Goal: Information Seeking & Learning: Learn about a topic

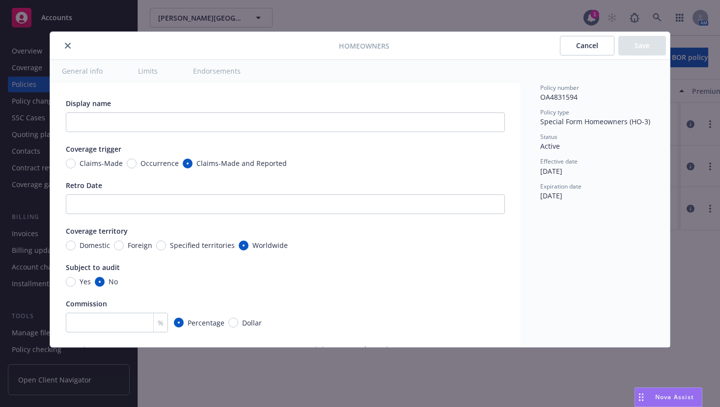
scroll to position [688, 0]
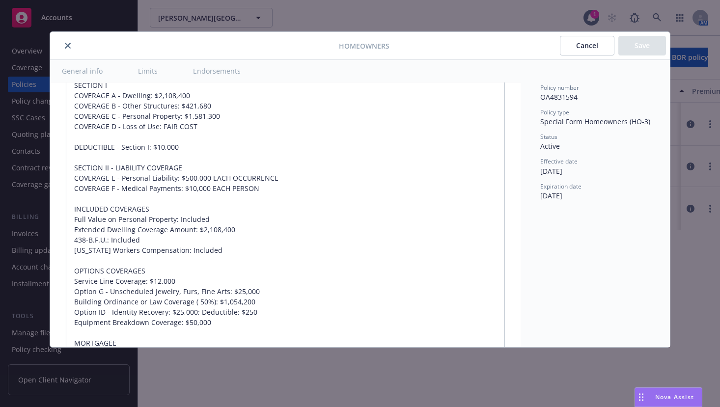
drag, startPoint x: 589, startPoint y: 43, endPoint x: 575, endPoint y: 47, distance: 15.4
click at [589, 43] on button "Cancel" at bounding box center [587, 46] width 55 height 20
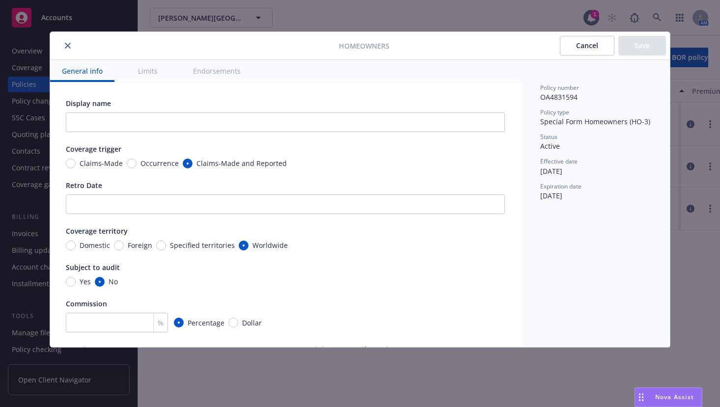
type textarea "x"
click at [657, 19] on div "Homeowners Cancel Save General info Limits Endorsements Display name Coverage t…" at bounding box center [360, 203] width 720 height 407
drag, startPoint x: 589, startPoint y: 46, endPoint x: 622, endPoint y: 39, distance: 33.1
click at [593, 46] on button "Cancel" at bounding box center [587, 46] width 55 height 20
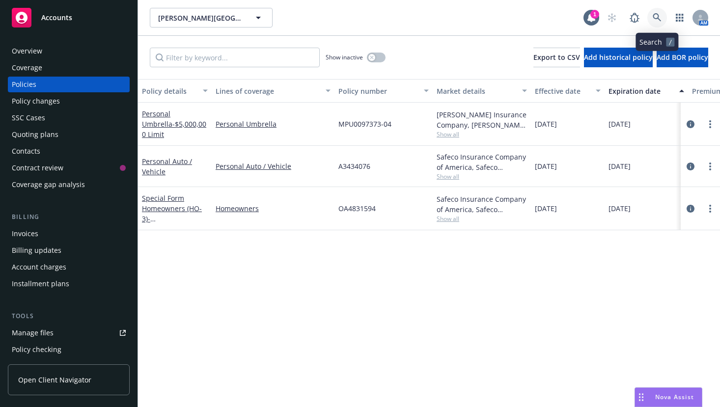
click at [659, 18] on icon at bounding box center [657, 17] width 9 height 9
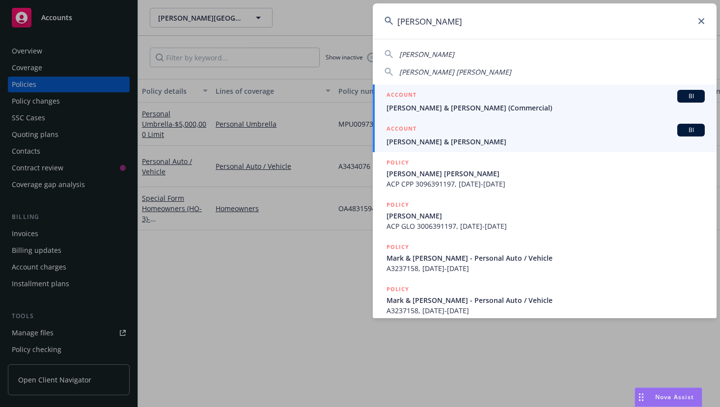
type input "[PERSON_NAME]"
click at [421, 142] on span "[PERSON_NAME] & [PERSON_NAME]" at bounding box center [546, 142] width 318 height 10
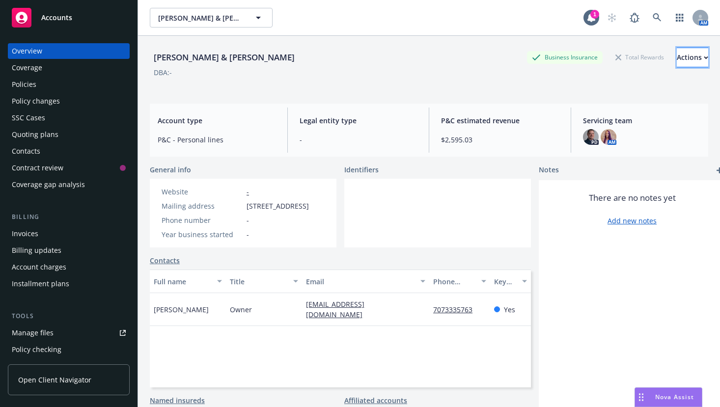
click at [704, 58] on icon "button" at bounding box center [705, 57] width 3 height 2
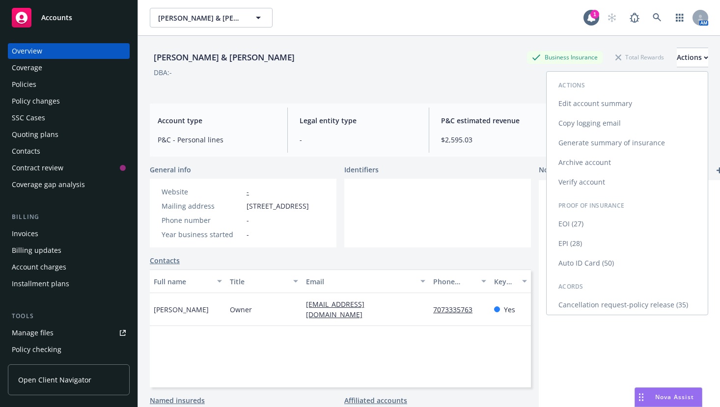
click at [581, 121] on link "Copy logging email" at bounding box center [627, 123] width 161 height 20
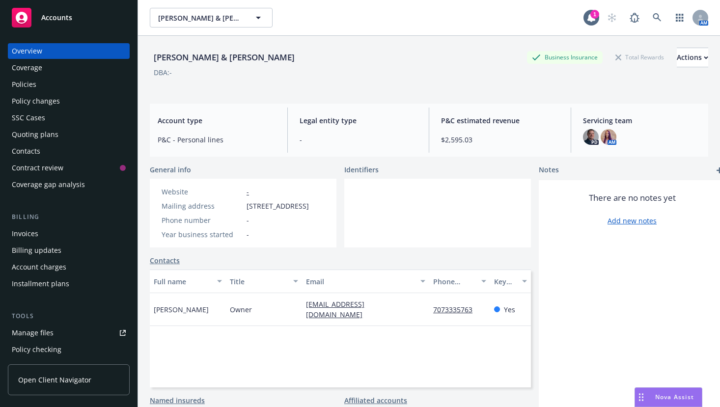
click at [24, 97] on div "Policy changes" at bounding box center [36, 101] width 48 height 16
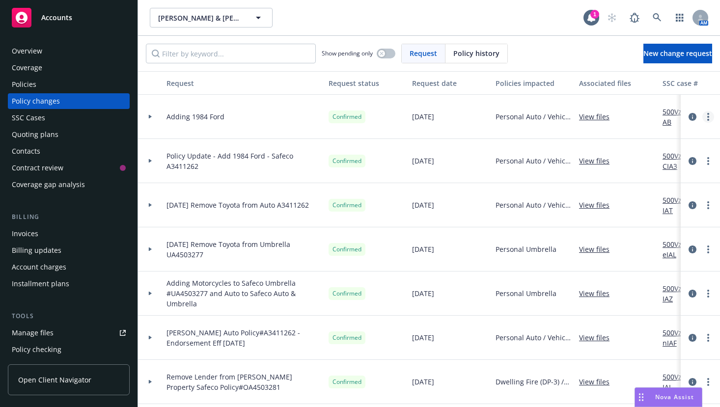
click at [707, 120] on circle "more" at bounding box center [708, 120] width 2 height 2
click at [689, 114] on icon "circleInformation" at bounding box center [693, 117] width 8 height 8
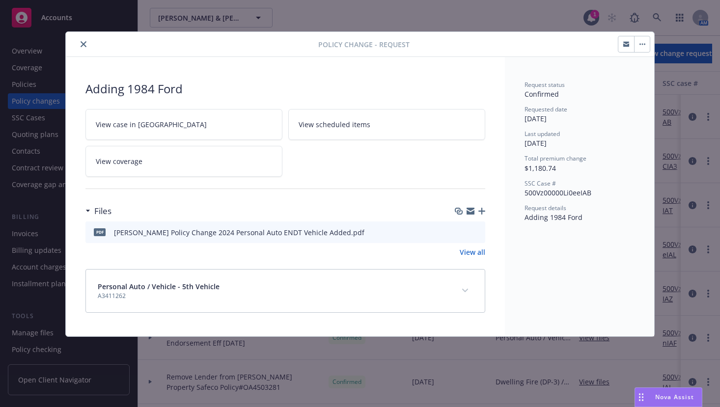
drag, startPoint x: 81, startPoint y: 43, endPoint x: 267, endPoint y: 73, distance: 188.7
click at [82, 43] on icon "close" at bounding box center [84, 44] width 6 height 6
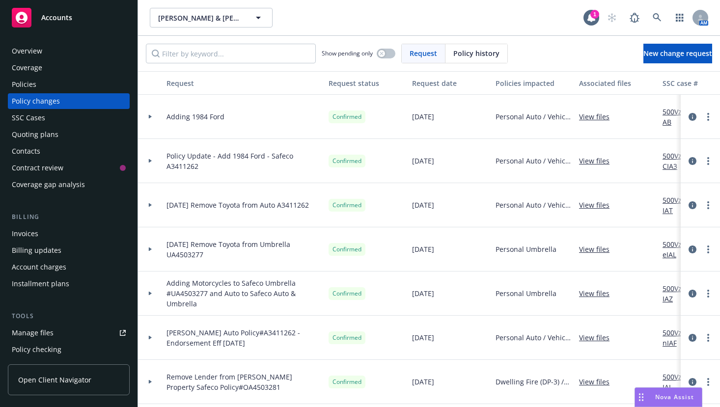
click at [596, 116] on link "View files" at bounding box center [598, 117] width 38 height 10
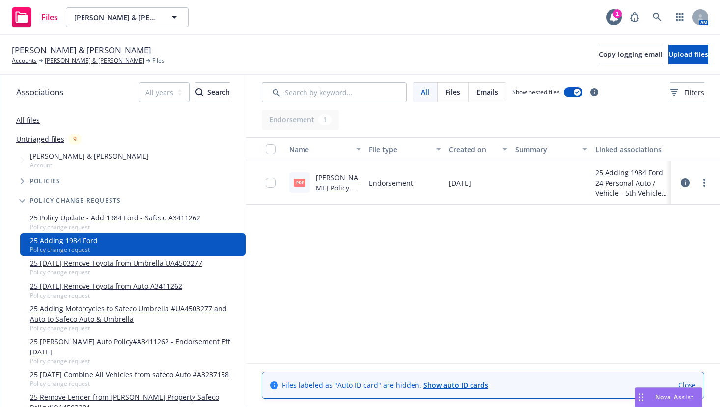
click at [337, 181] on link "[PERSON_NAME] Policy Change 2024 Personal Auto ENDT Vehicle Added.pdf" at bounding box center [337, 208] width 43 height 71
click at [104, 265] on link "25 4/23/25 Remove Toyota from Umbrella UA4503277" at bounding box center [116, 263] width 172 height 10
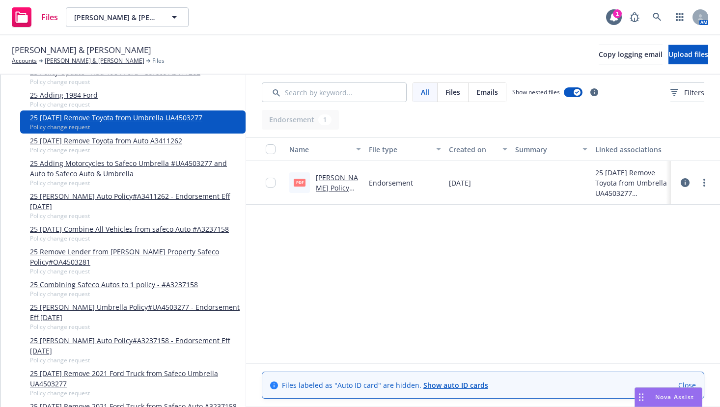
scroll to position [147, 0]
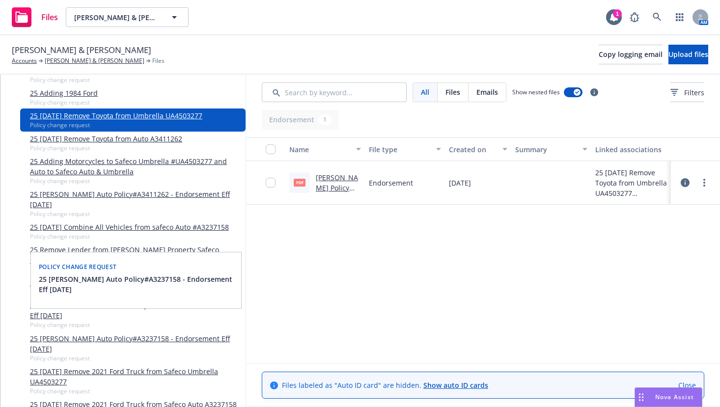
click at [181, 341] on link "25 MARK ELLSWORTH Auto Policy#A3237158 - Endorsement Eff 12-24-24" at bounding box center [136, 344] width 212 height 21
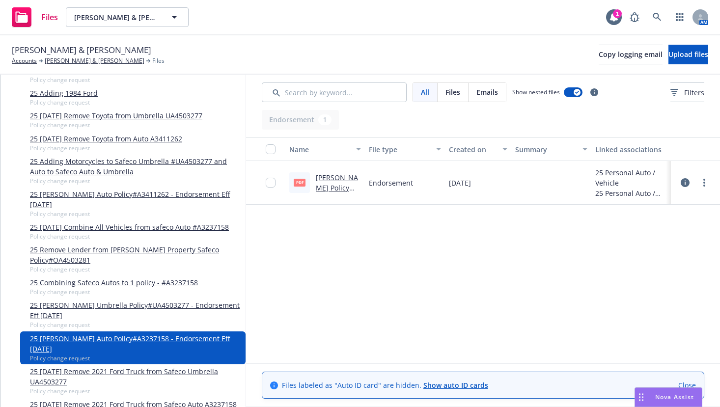
click at [323, 179] on link "Ellsworth Policy Change 2025 Personal Auto ENDT Vehicle Deleted.pdf" at bounding box center [337, 208] width 43 height 71
click at [490, 94] on span "Emails" at bounding box center [488, 92] width 22 height 10
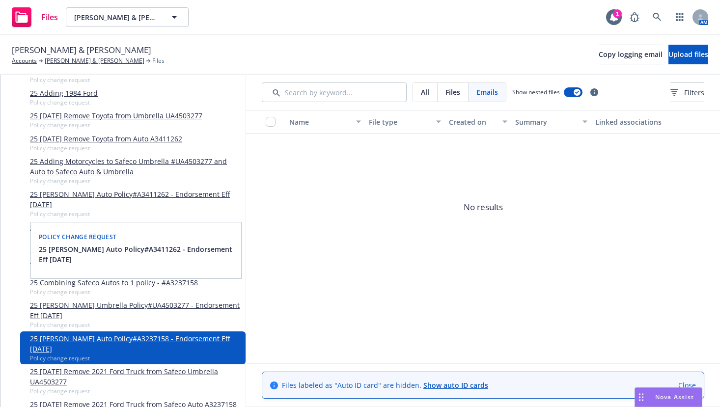
click at [126, 195] on link "25 MARK ELLSWORTH Auto Policy#A3411262 - Endorsement Eff 02-06-25" at bounding box center [136, 199] width 212 height 21
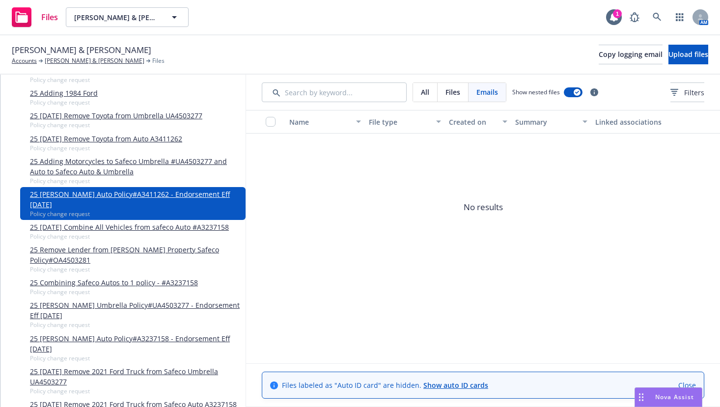
click at [74, 93] on link "25 Adding 1984 Ford" at bounding box center [64, 93] width 68 height 10
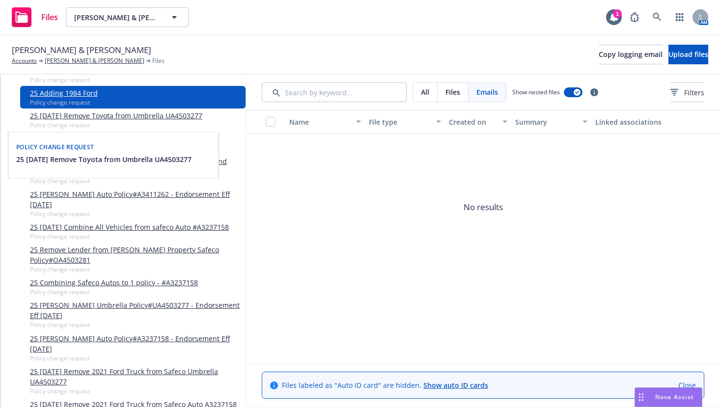
click at [77, 112] on link "25 4/23/25 Remove Toyota from Umbrella UA4503277" at bounding box center [116, 116] width 172 height 10
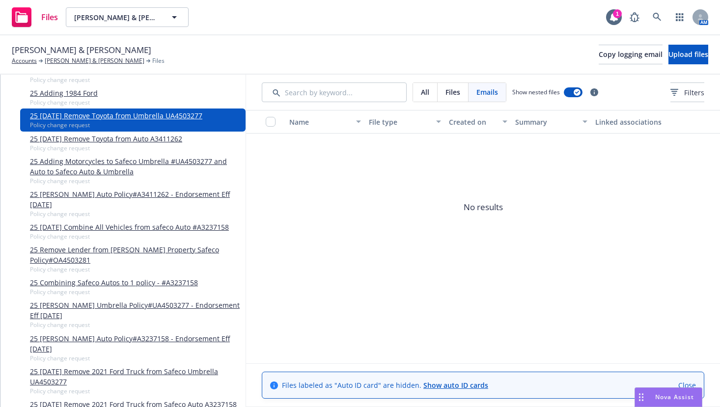
click at [89, 159] on link "25 Adding Motorcycles to Safeco Umbrella #UA4503277 and Auto to Safeco Auto & U…" at bounding box center [136, 166] width 212 height 21
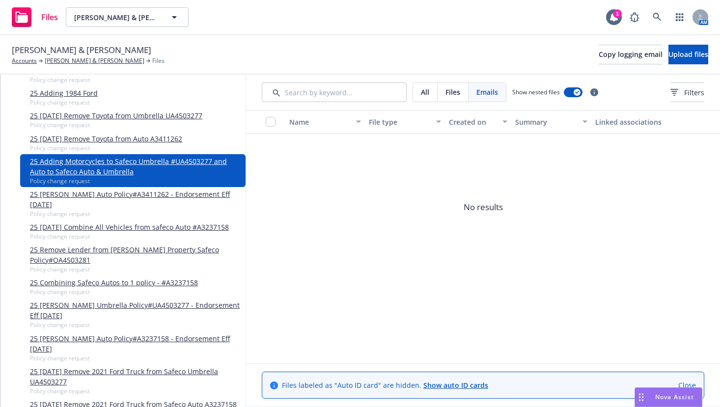
click at [99, 197] on link "25 MARK ELLSWORTH Auto Policy#A3411262 - Endorsement Eff 02-06-25" at bounding box center [136, 199] width 212 height 21
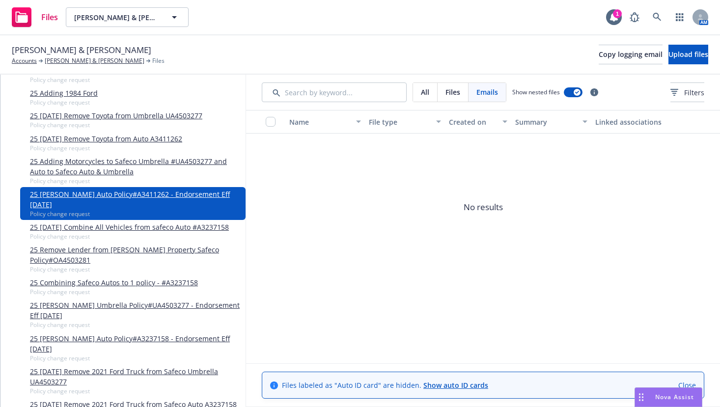
click at [689, 384] on link "Close" at bounding box center [687, 385] width 18 height 10
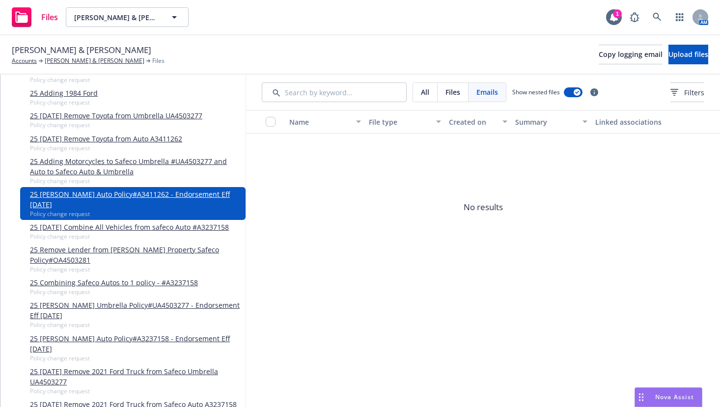
click at [73, 339] on link "25 MARK ELLSWORTH Auto Policy#A3237158 - Endorsement Eff 12-24-24" at bounding box center [136, 344] width 212 height 21
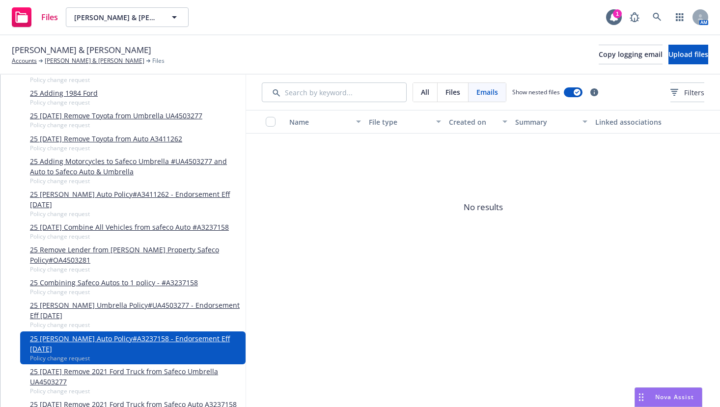
click at [63, 372] on link "25 12/30/2024 Remove 2021 Ford Truck from Safeco Umbrella UA4503277" at bounding box center [136, 376] width 212 height 21
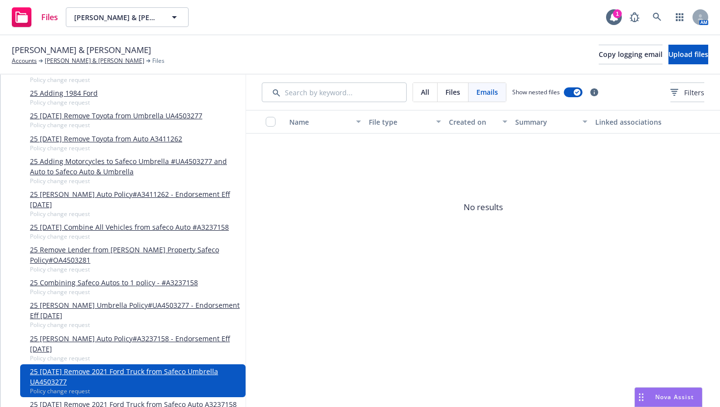
click at [57, 249] on link "25 Remove Lender from Davis Property Safeco Policy#OA4503281" at bounding box center [136, 255] width 212 height 21
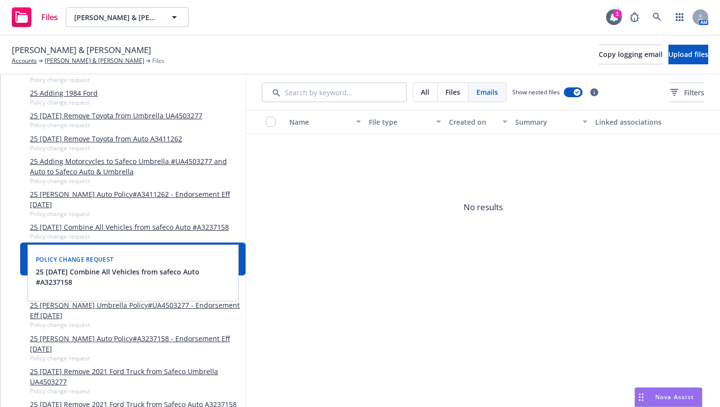
click at [87, 225] on link "25 2/4/2025 Combine All Vehicles from safeco Auto #A3237158" at bounding box center [129, 227] width 199 height 10
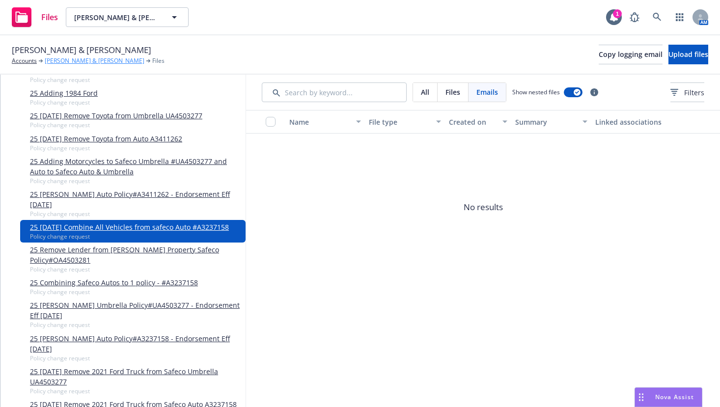
click at [84, 61] on link "[PERSON_NAME] & [PERSON_NAME]" at bounding box center [95, 60] width 100 height 9
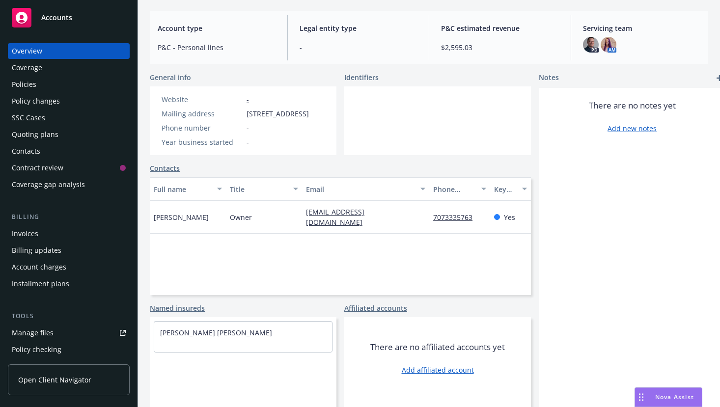
scroll to position [8, 0]
click at [31, 87] on div "Policies" at bounding box center [24, 85] width 25 height 16
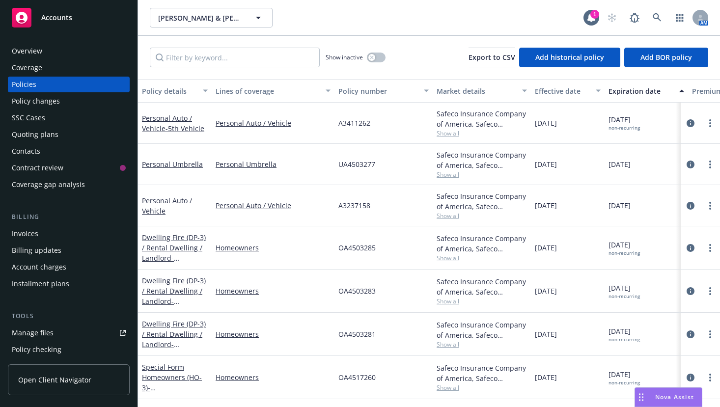
click at [27, 49] on div "Overview" at bounding box center [27, 51] width 30 height 16
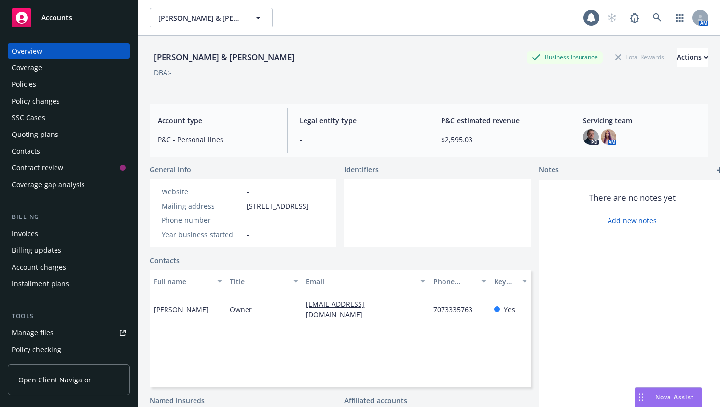
click at [19, 66] on div "Coverage" at bounding box center [27, 68] width 30 height 16
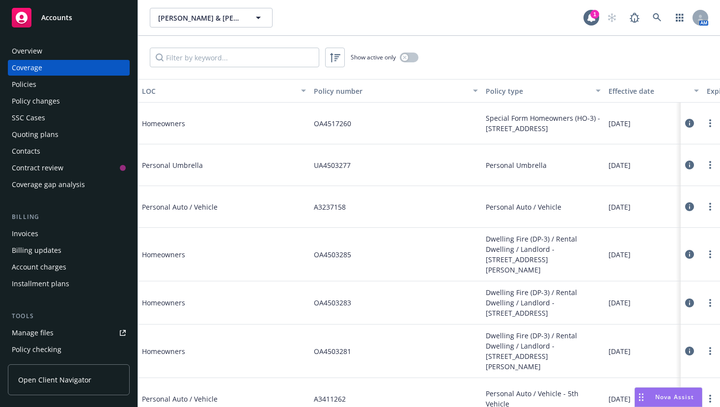
click at [330, 207] on span "A3237158" at bounding box center [330, 207] width 32 height 10
click at [160, 165] on span "Personal Umbrella" at bounding box center [215, 165] width 147 height 10
click at [704, 205] on link "more" at bounding box center [710, 207] width 12 height 12
click at [619, 262] on link "View policy" at bounding box center [643, 268] width 129 height 20
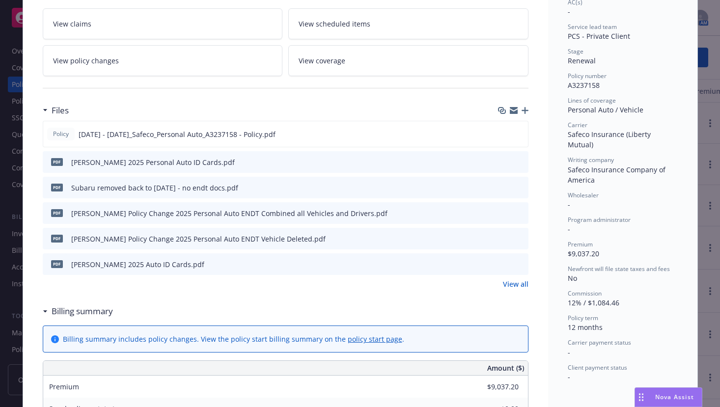
scroll to position [246, 0]
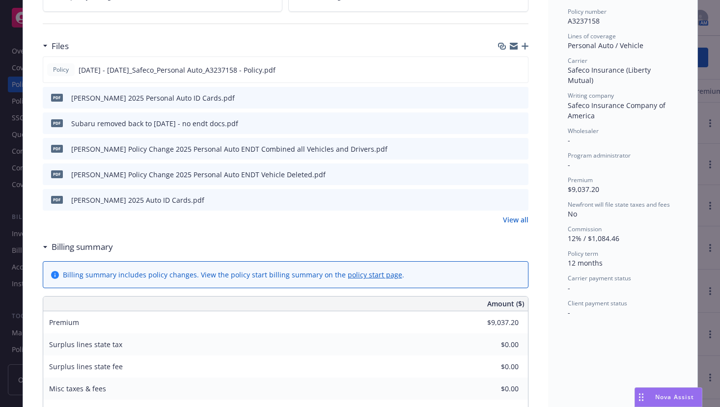
click at [153, 125] on div "Subaru removed back to 8-7-24 - no endt docs.pdf" at bounding box center [154, 123] width 167 height 10
click at [50, 118] on div "pdf" at bounding box center [57, 123] width 21 height 21
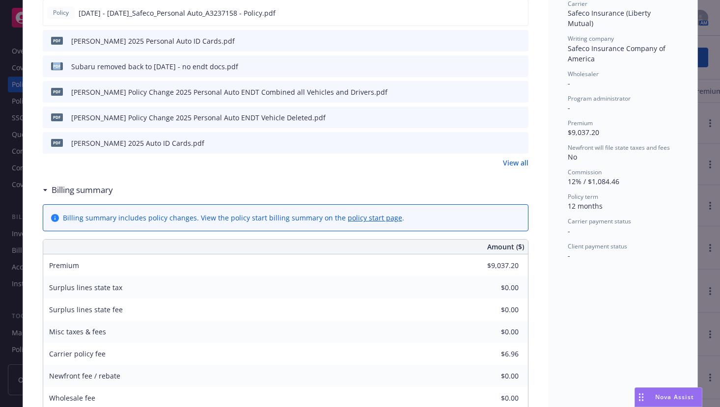
scroll to position [147, 0]
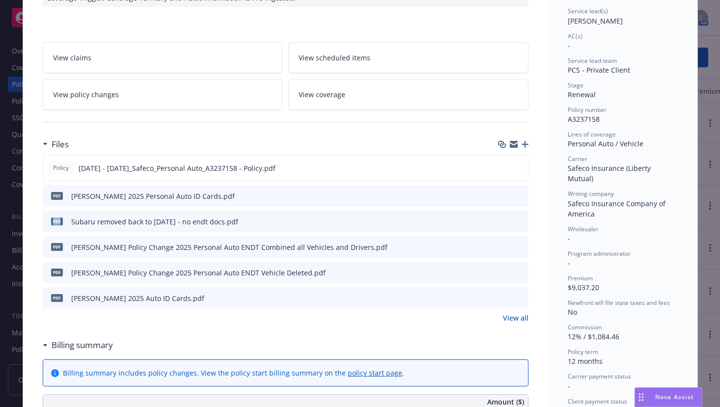
click at [78, 95] on span "View policy changes" at bounding box center [86, 94] width 66 height 10
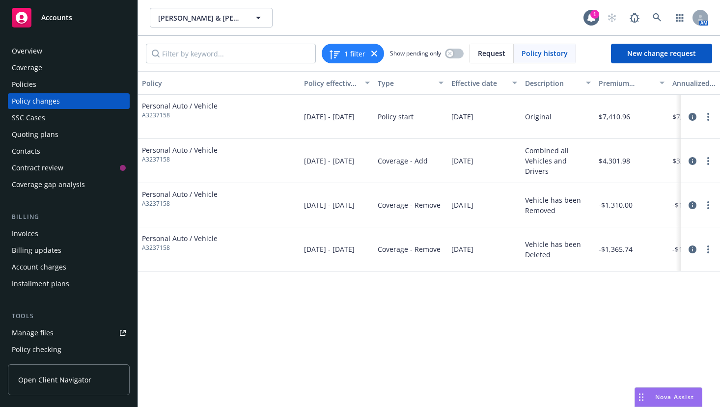
click at [179, 149] on span "Personal Auto / Vehicle" at bounding box center [180, 150] width 76 height 10
click at [532, 160] on div "Combined all Vehicles and Drivers" at bounding box center [558, 160] width 66 height 31
click at [609, 161] on span "$4,301.98" at bounding box center [614, 161] width 31 height 10
click at [613, 201] on span "-$1,310.00" at bounding box center [616, 205] width 34 height 10
click at [594, 251] on div "Vehicle has been Deleted" at bounding box center [558, 249] width 74 height 44
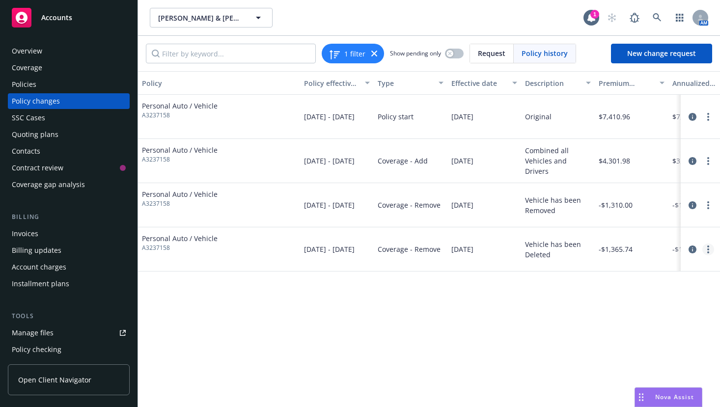
click at [708, 248] on icon "more" at bounding box center [708, 250] width 2 height 8
click at [591, 345] on link "View policy changes from the same policy" at bounding box center [629, 348] width 168 height 20
click at [540, 56] on span "Policy history" at bounding box center [545, 53] width 46 height 10
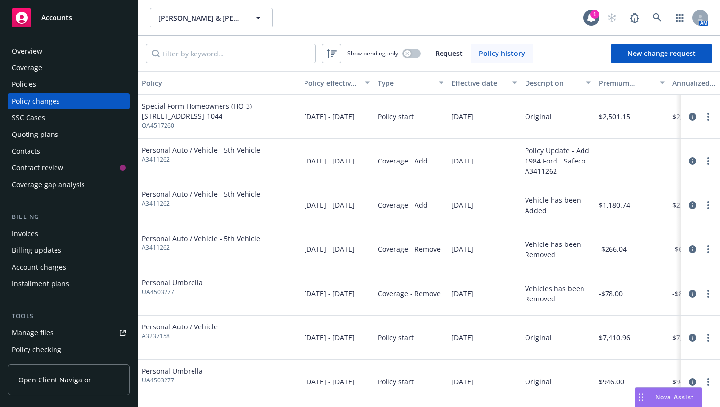
click at [205, 110] on span "Special Form Homeowners (HO-3) - 667 HILLCREST CIR VACAVILLE, CA 95688-1044" at bounding box center [219, 111] width 154 height 21
click at [199, 142] on div "Personal Auto / Vehicle - 5th Vehicle A3411262" at bounding box center [219, 161] width 162 height 44
click at [197, 151] on span "Personal Auto / Vehicle - 5th Vehicle" at bounding box center [201, 150] width 118 height 10
click at [345, 182] on div "09/17/2024 - 09/17/2025" at bounding box center [337, 161] width 74 height 44
drag, startPoint x: 381, startPoint y: 227, endPoint x: 392, endPoint y: 230, distance: 11.8
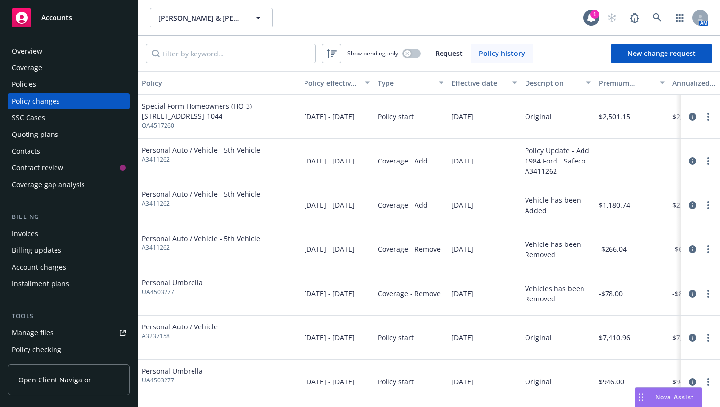
click at [559, 255] on div "Vehicle has been Removed" at bounding box center [558, 249] width 66 height 21
drag, startPoint x: 573, startPoint y: 252, endPoint x: 190, endPoint y: 202, distance: 386.4
click at [573, 251] on div "Vehicle has been Removed" at bounding box center [558, 249] width 66 height 21
click at [30, 86] on div "Policies" at bounding box center [24, 85] width 25 height 16
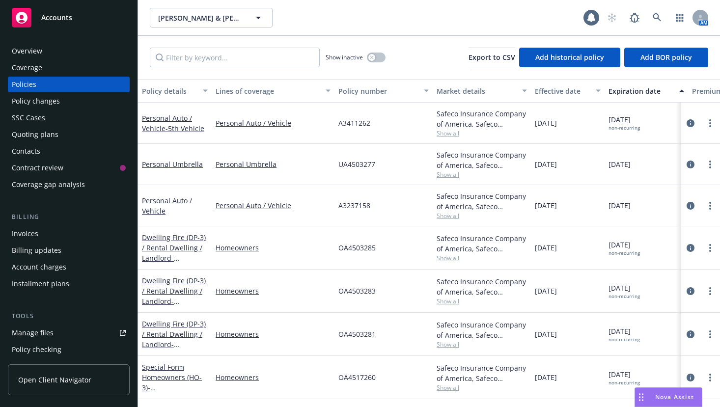
click at [30, 66] on div "Coverage" at bounding box center [27, 68] width 30 height 16
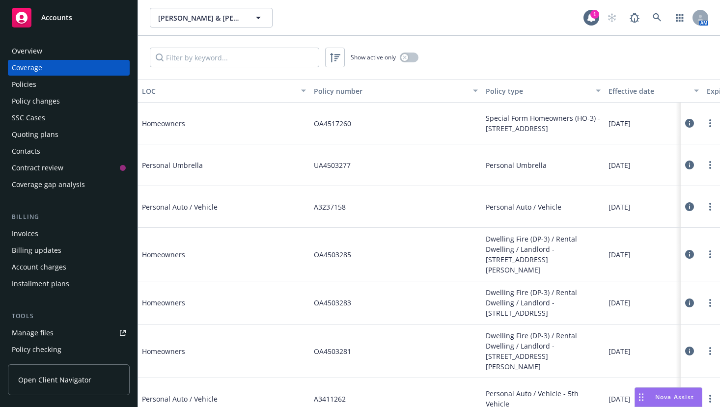
click at [29, 148] on div "Contacts" at bounding box center [26, 151] width 28 height 16
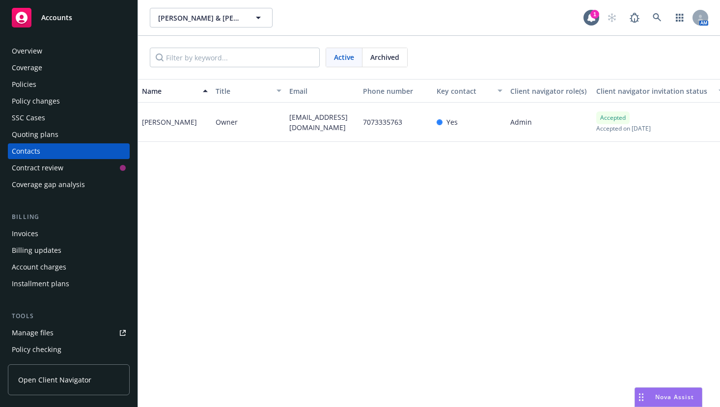
click at [30, 169] on div "Contract review" at bounding box center [38, 168] width 52 height 16
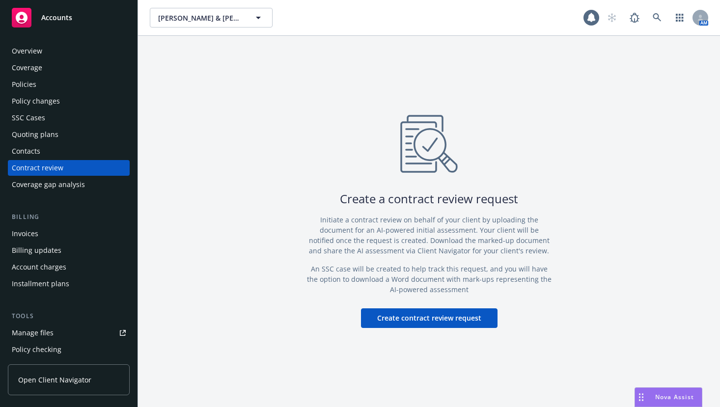
click at [35, 182] on div "Coverage gap analysis" at bounding box center [48, 185] width 73 height 16
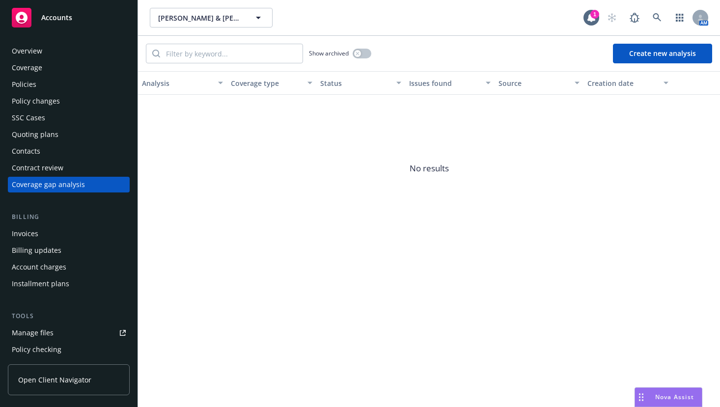
click at [25, 118] on div "SSC Cases" at bounding box center [28, 118] width 33 height 16
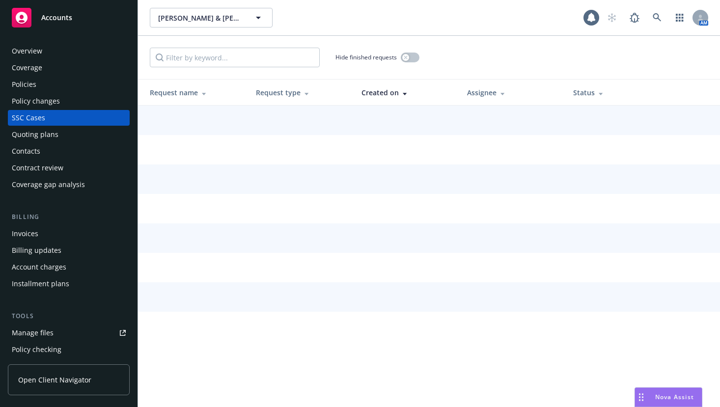
click at [33, 100] on div "Policy changes" at bounding box center [36, 101] width 48 height 16
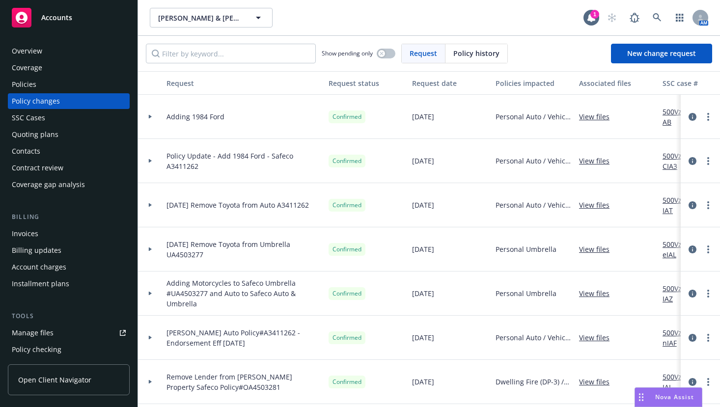
click at [29, 232] on div "Invoices" at bounding box center [25, 234] width 27 height 16
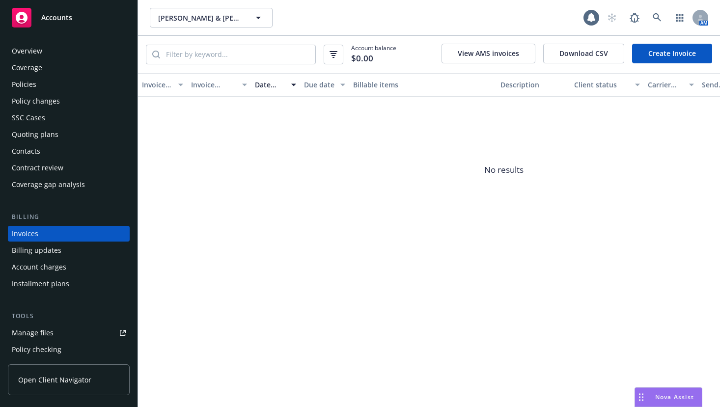
scroll to position [15, 0]
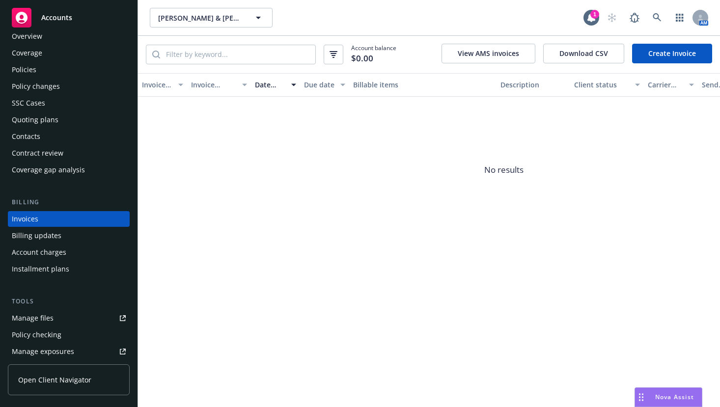
click at [38, 234] on div "Billing updates" at bounding box center [37, 236] width 50 height 16
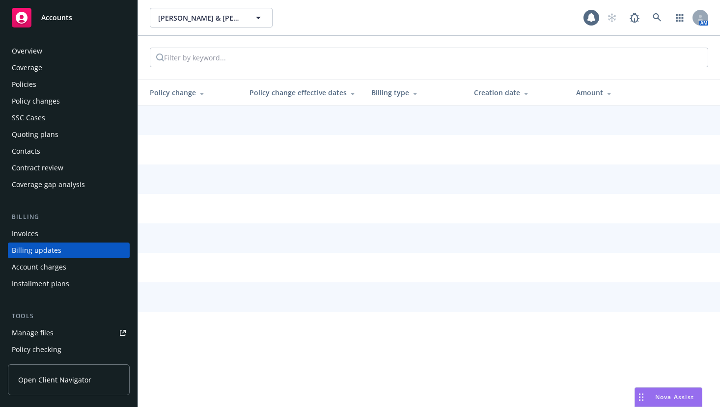
scroll to position [31, 0]
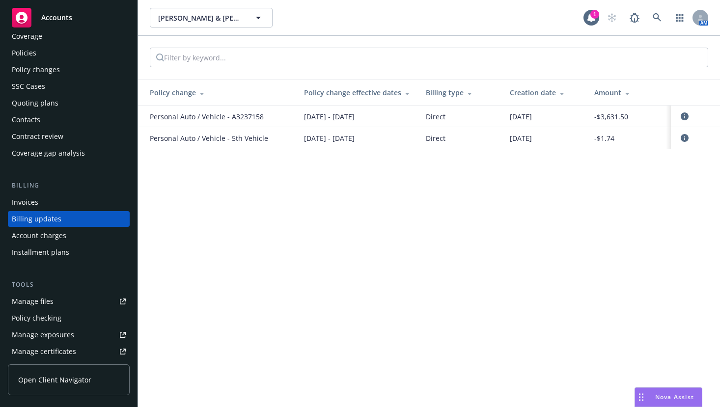
click at [48, 302] on div "Manage files" at bounding box center [33, 302] width 42 height 16
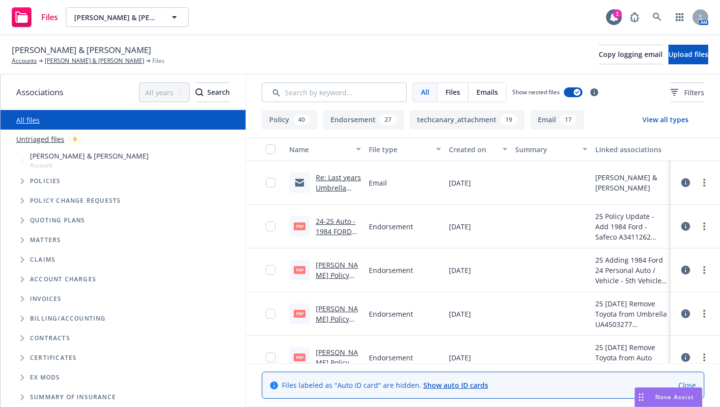
click at [337, 181] on link "Re: Last years Umbrella policy auto policy and Commerical policy Dec pages" at bounding box center [338, 208] width 45 height 71
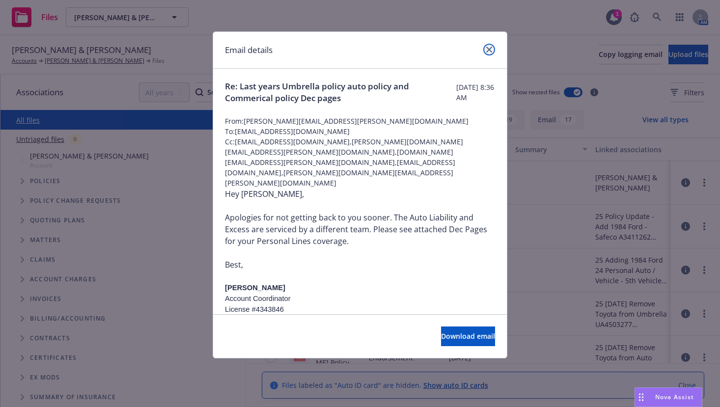
click at [488, 49] on icon "close" at bounding box center [489, 50] width 6 height 6
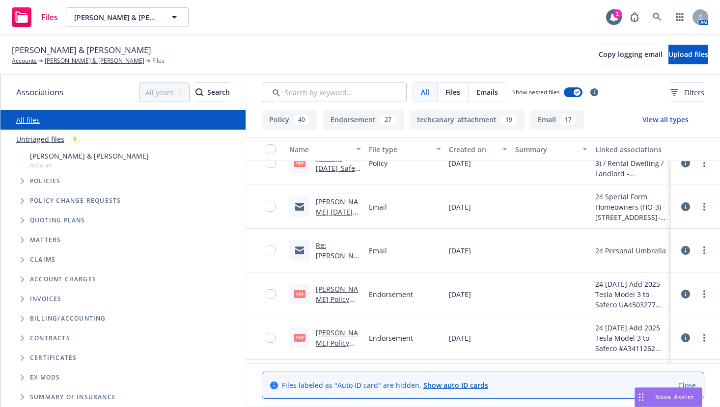
scroll to position [884, 0]
click at [326, 247] on link "Re: Ellsworth Umbrella Motorcycles & Umbrella UA4503277 Non-Renewal eff 3/20/20…" at bounding box center [338, 282] width 45 height 82
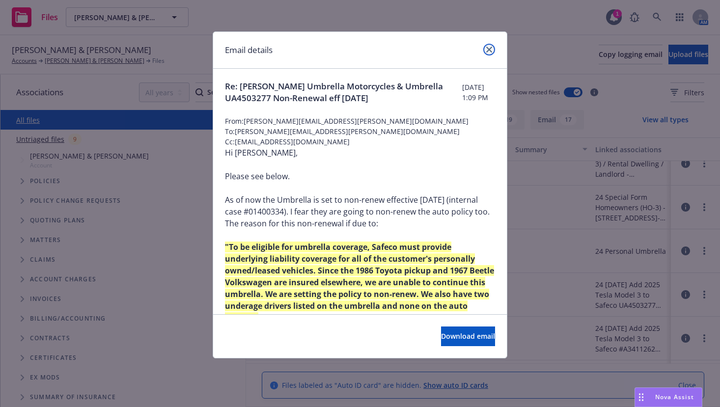
click at [490, 48] on icon "close" at bounding box center [489, 50] width 6 height 6
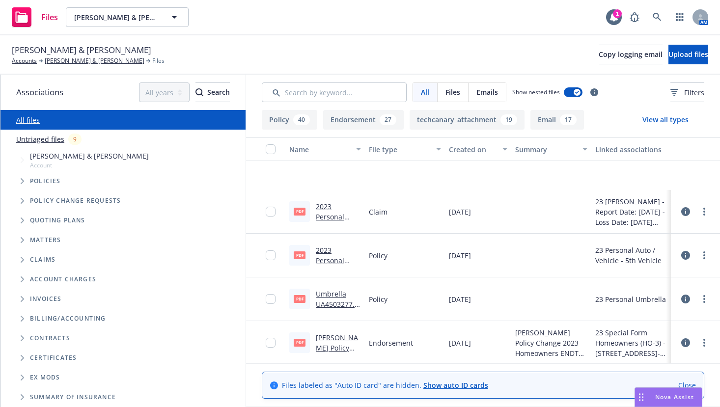
scroll to position [2014, 0]
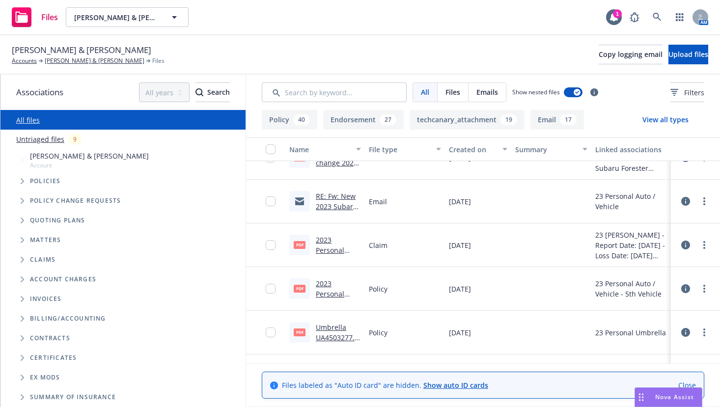
click at [340, 194] on link "RE: Fw: New 2023 Subaru Forester" at bounding box center [337, 207] width 42 height 30
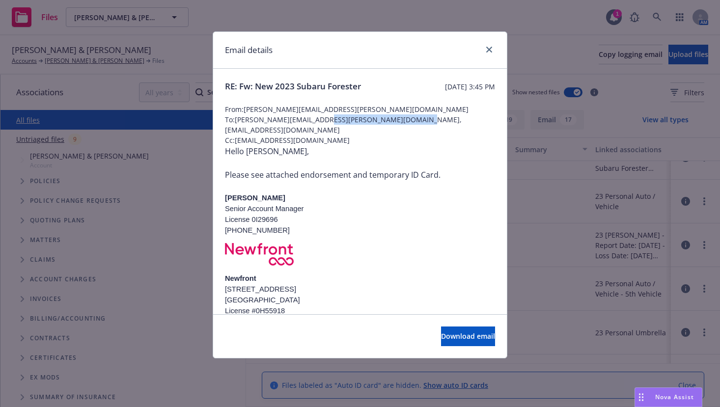
drag, startPoint x: 326, startPoint y: 131, endPoint x: 410, endPoint y: 129, distance: 84.5
click at [410, 129] on span "To: josh.young@newfront.com,4ellsworths@sbcglobal.net" at bounding box center [360, 124] width 270 height 21
copy span "[EMAIL_ADDRESS][DOMAIN_NAME]"
click at [489, 50] on icon "close" at bounding box center [489, 50] width 6 height 6
